Goal: Task Accomplishment & Management: Use online tool/utility

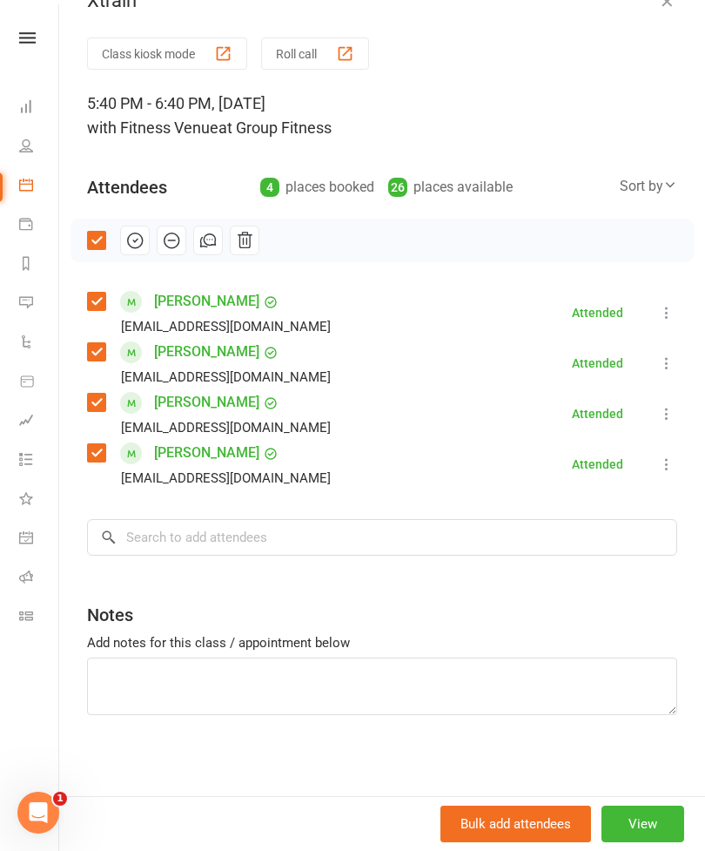
scroll to position [19, 0]
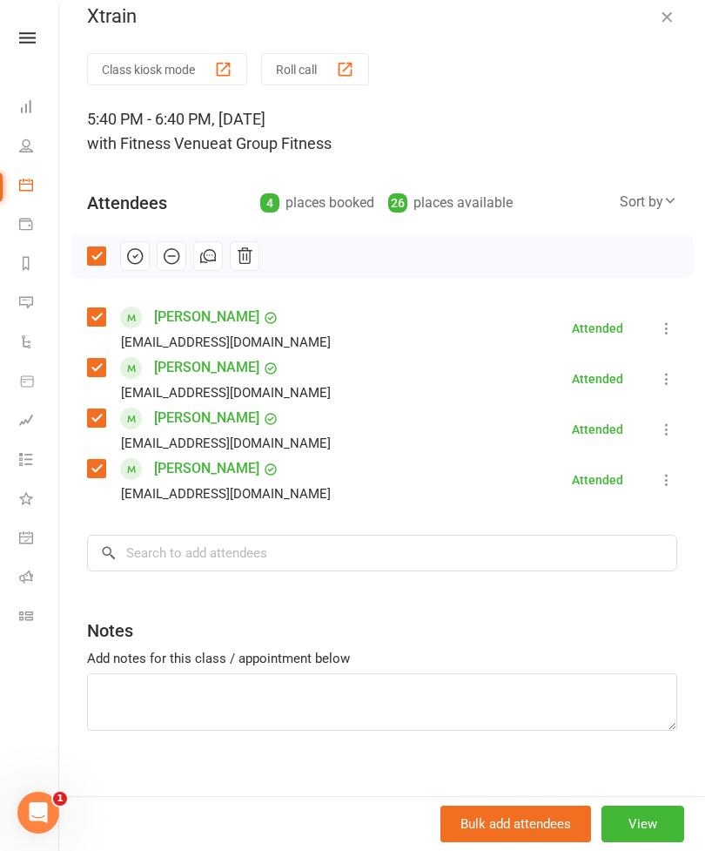
click at [52, 33] on link at bounding box center [28, 37] width 62 height 11
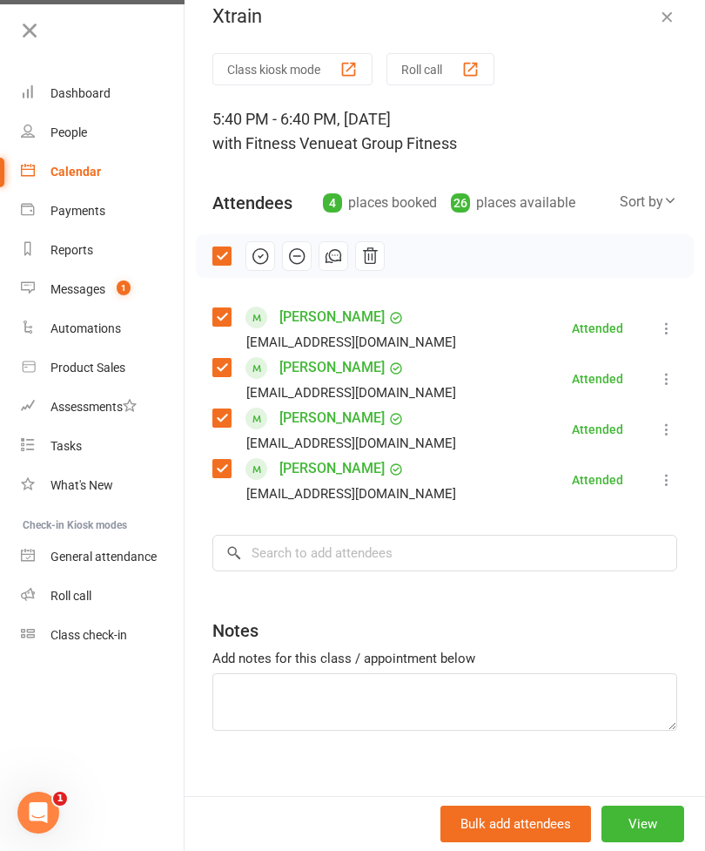
scroll to position [0, 0]
click at [76, 166] on div "Calendar" at bounding box center [76, 172] width 51 height 14
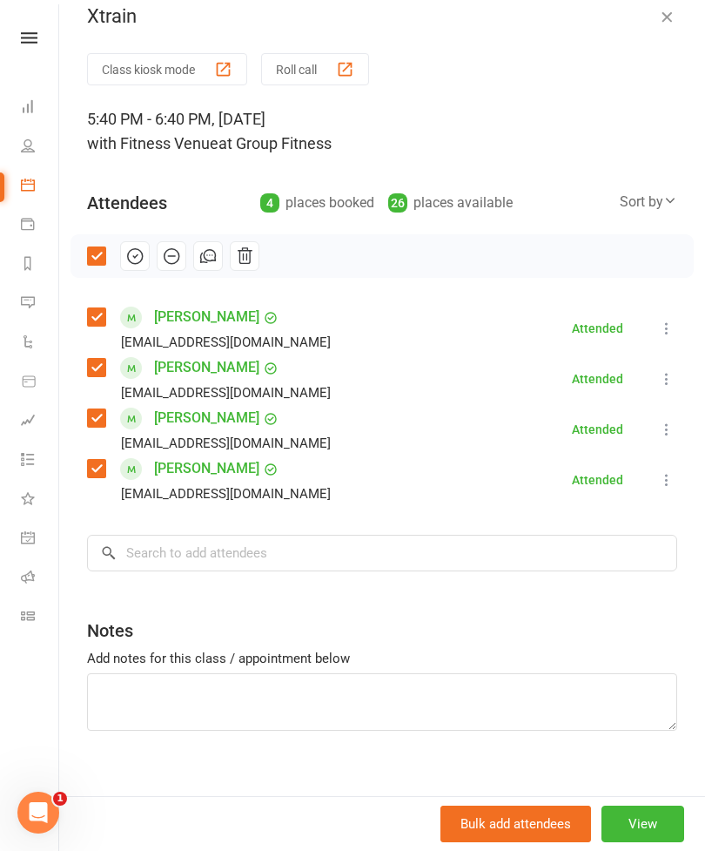
click at [29, 178] on icon at bounding box center [28, 185] width 14 height 14
click at [37, 22] on nav "Clubworx Dashboard People Calendar Payments Reports Messages 1 Automations Prod…" at bounding box center [29, 429] width 59 height 851
click at [35, 43] on icon at bounding box center [29, 37] width 17 height 11
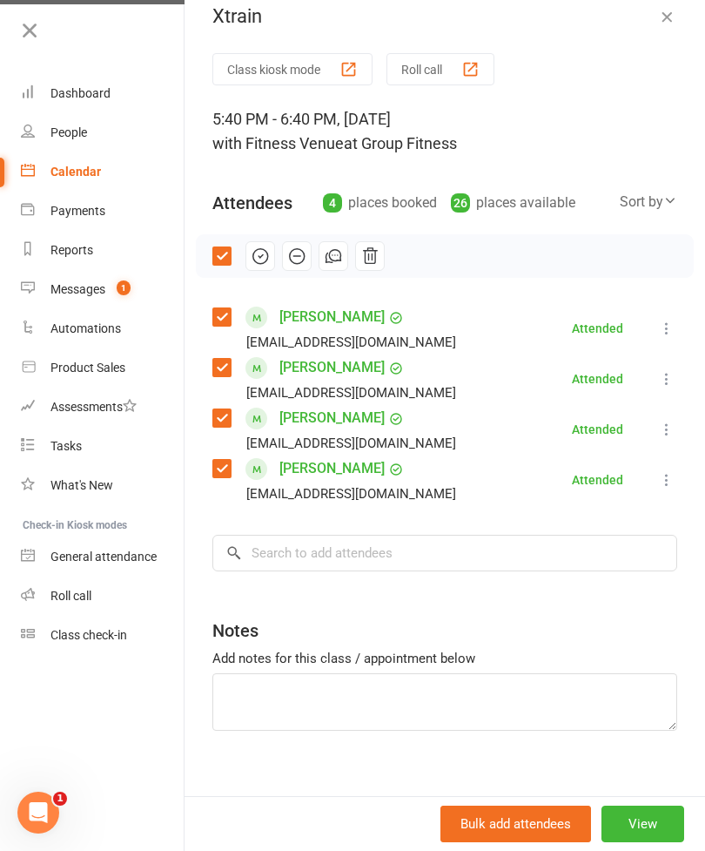
click at [55, 169] on div "Calendar" at bounding box center [76, 172] width 51 height 14
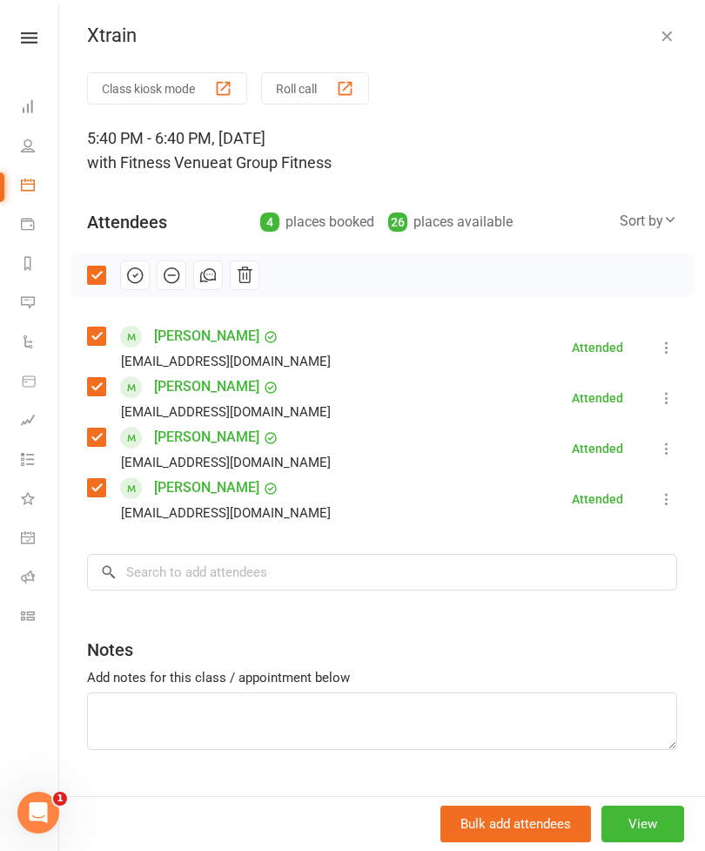
click at [10, 41] on link at bounding box center [29, 37] width 62 height 11
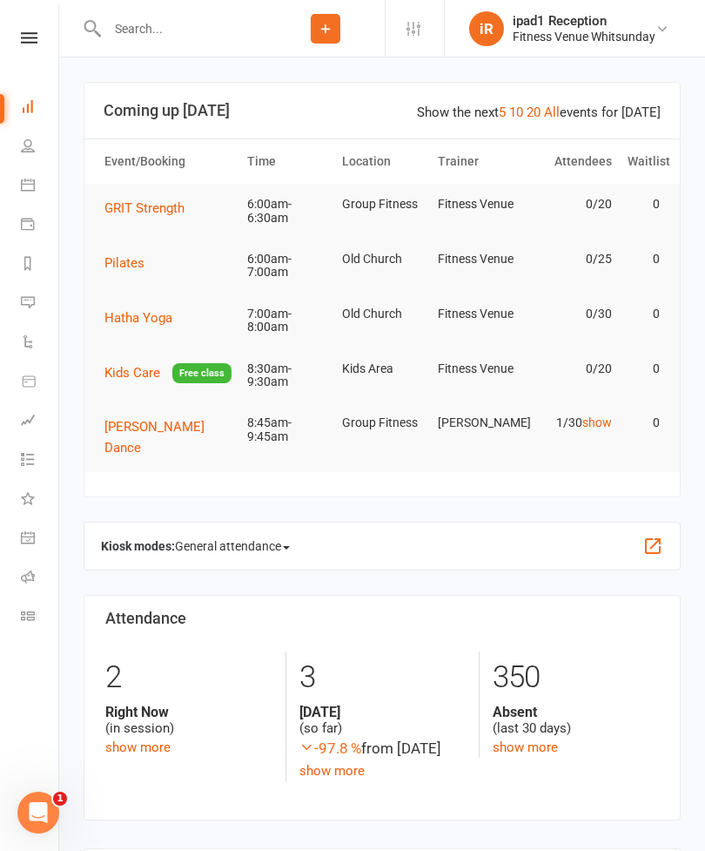
click at [129, 259] on span "Pilates" at bounding box center [125, 263] width 40 height 16
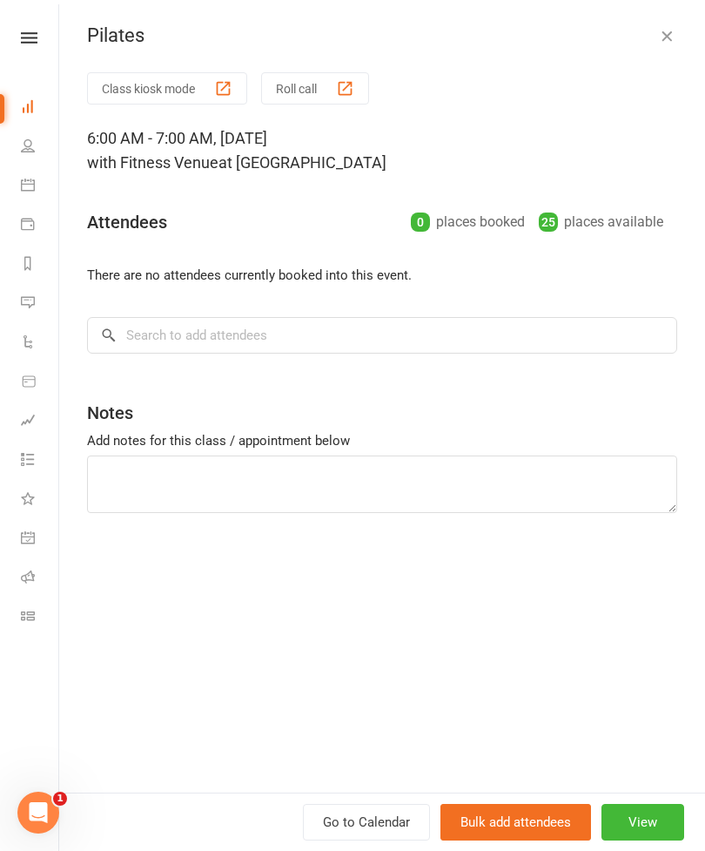
click at [308, 79] on button "Roll call" at bounding box center [315, 88] width 108 height 32
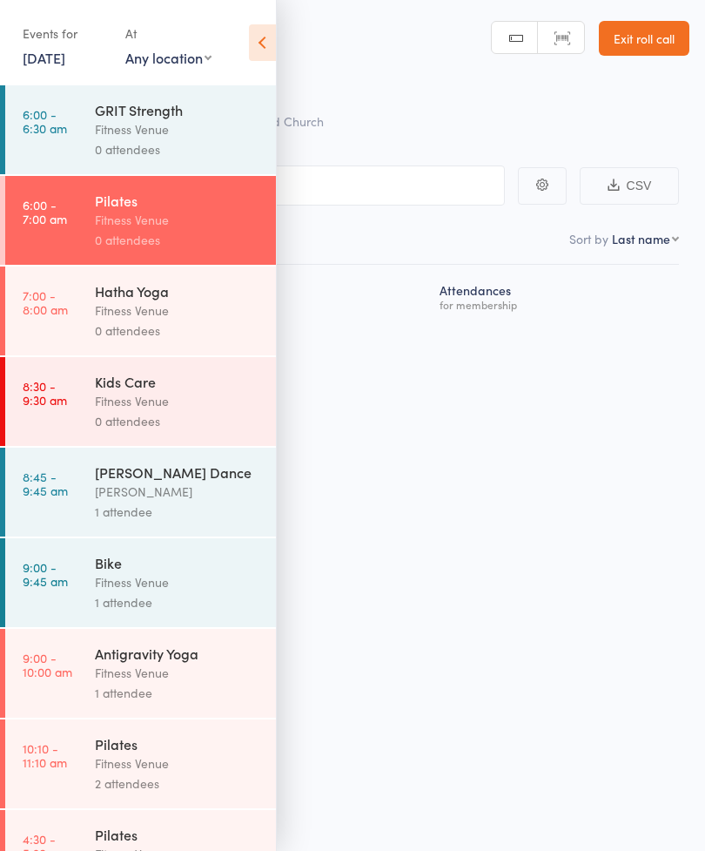
click at [261, 42] on icon at bounding box center [262, 42] width 27 height 37
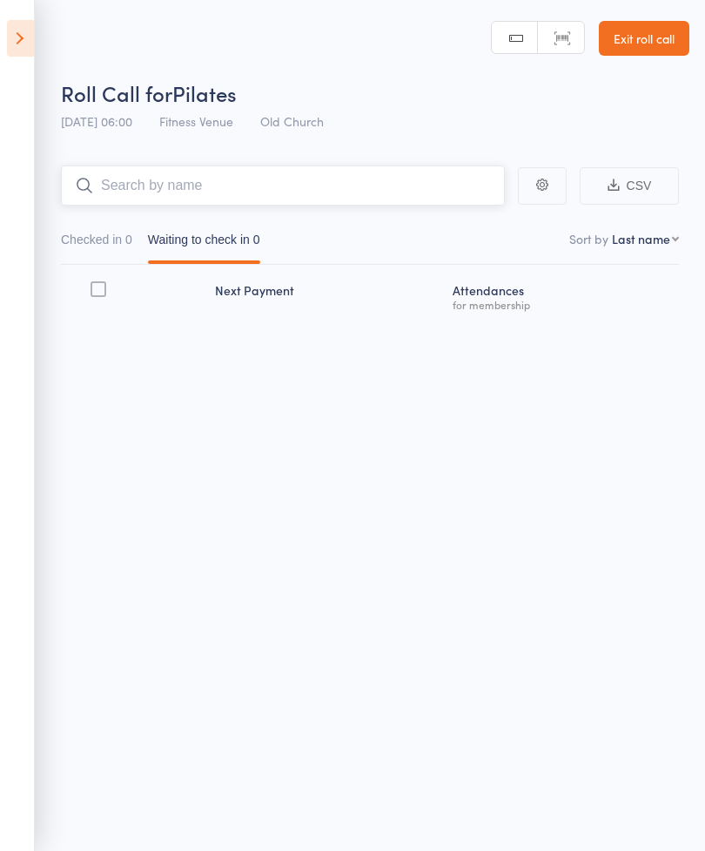
click at [277, 183] on input "search" at bounding box center [283, 185] width 444 height 40
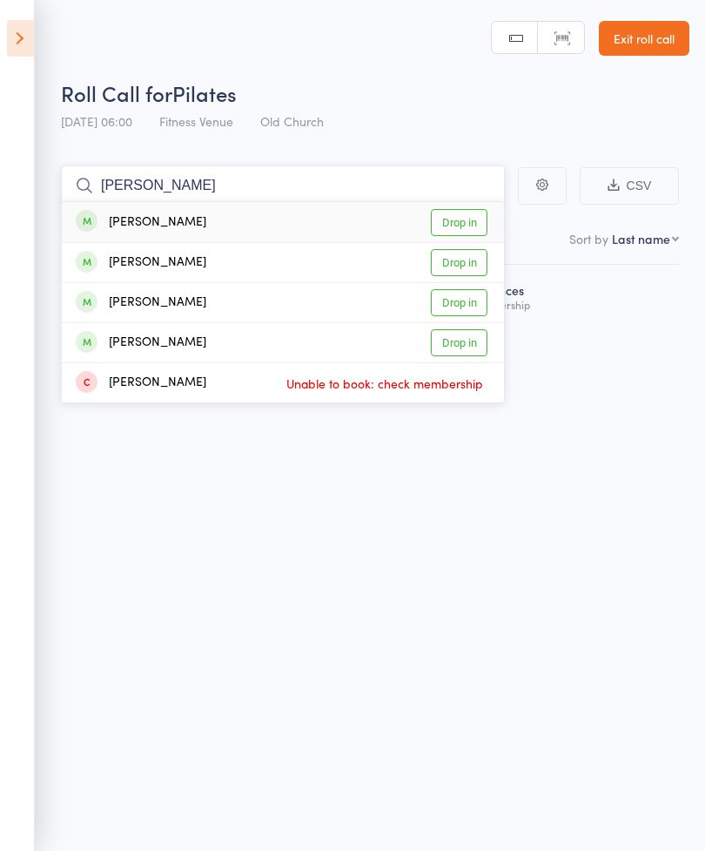
type input "[PERSON_NAME]"
click at [455, 219] on link "Drop in" at bounding box center [459, 222] width 57 height 27
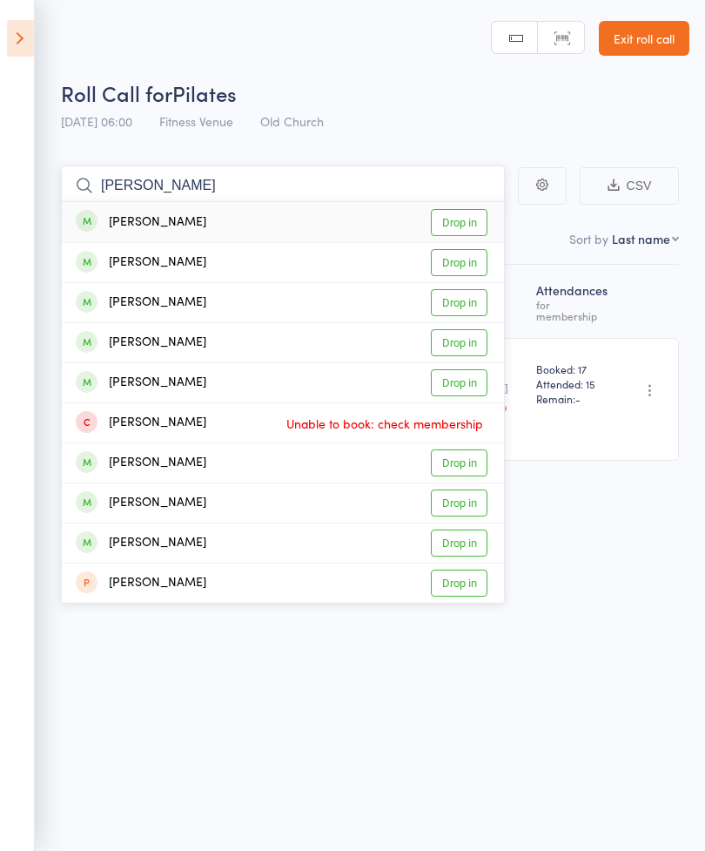
type input "[PERSON_NAME]"
click at [450, 225] on link "Drop in" at bounding box center [459, 222] width 57 height 27
